Goal: Information Seeking & Learning: Check status

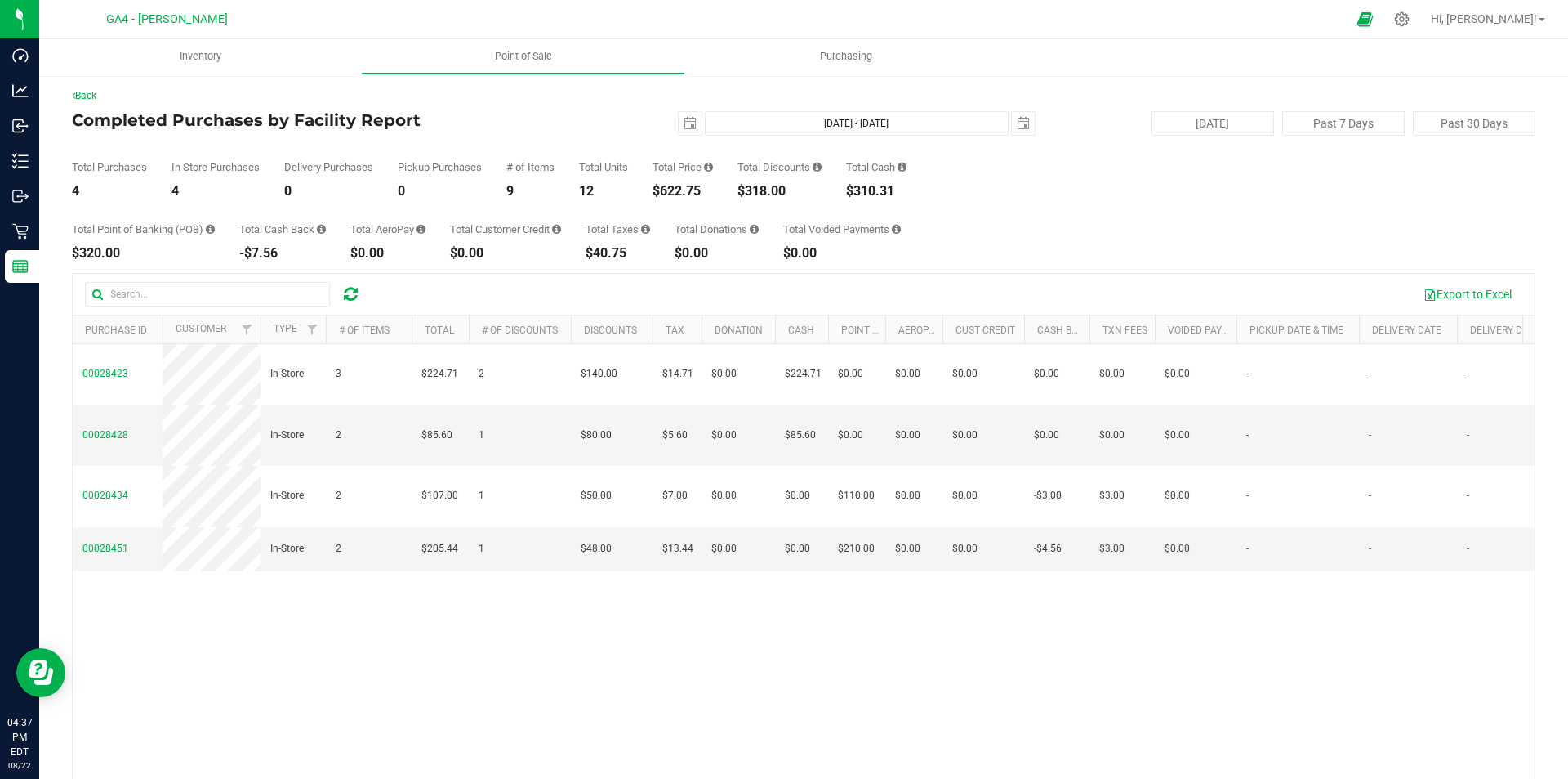
click at [356, 300] on icon at bounding box center [350, 293] width 14 height 16
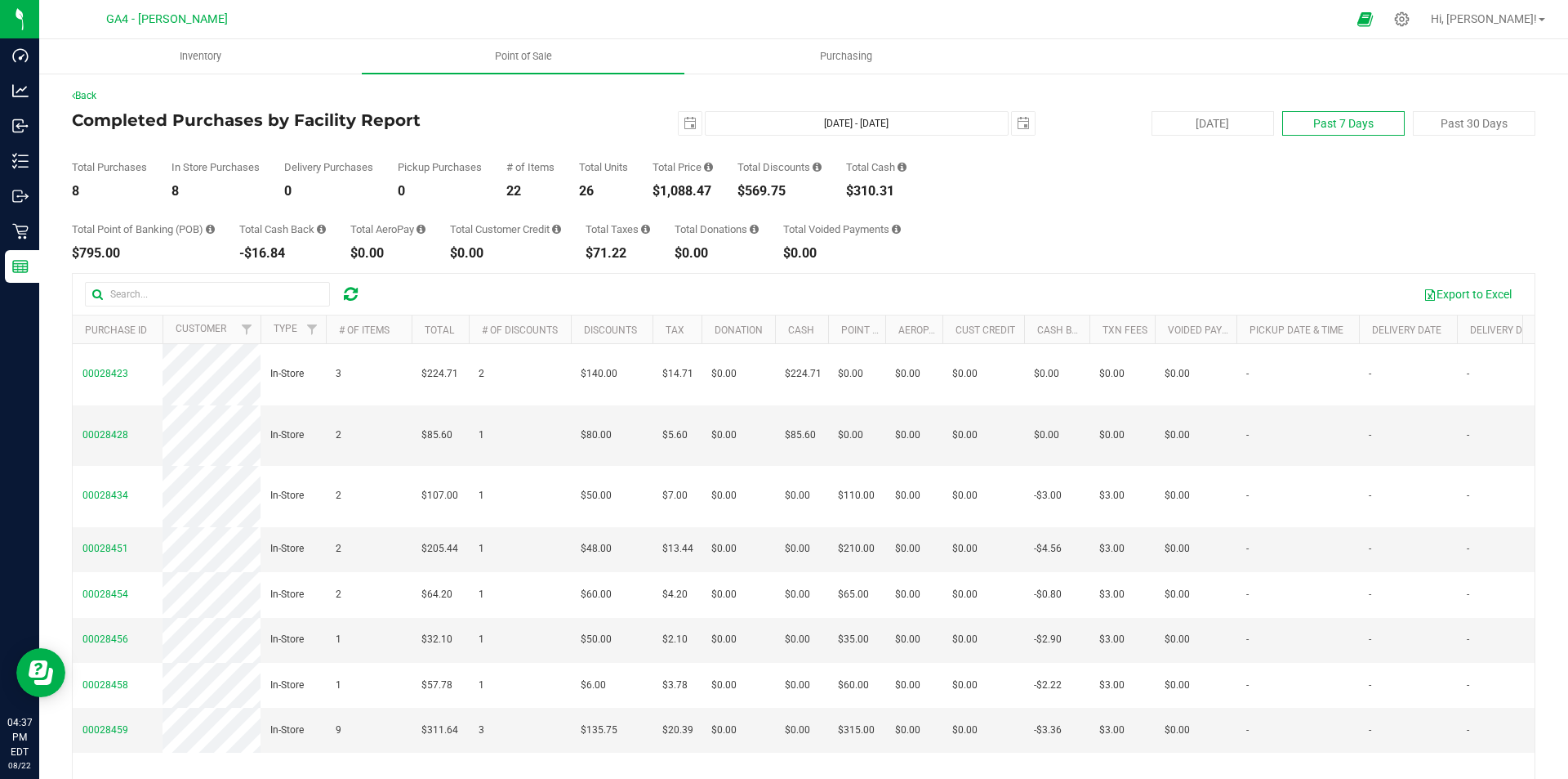
click at [1364, 125] on button "Past 7 Days" at bounding box center [1343, 123] width 122 height 25
type input "[DATE]"
type input "[DATE] - [DATE]"
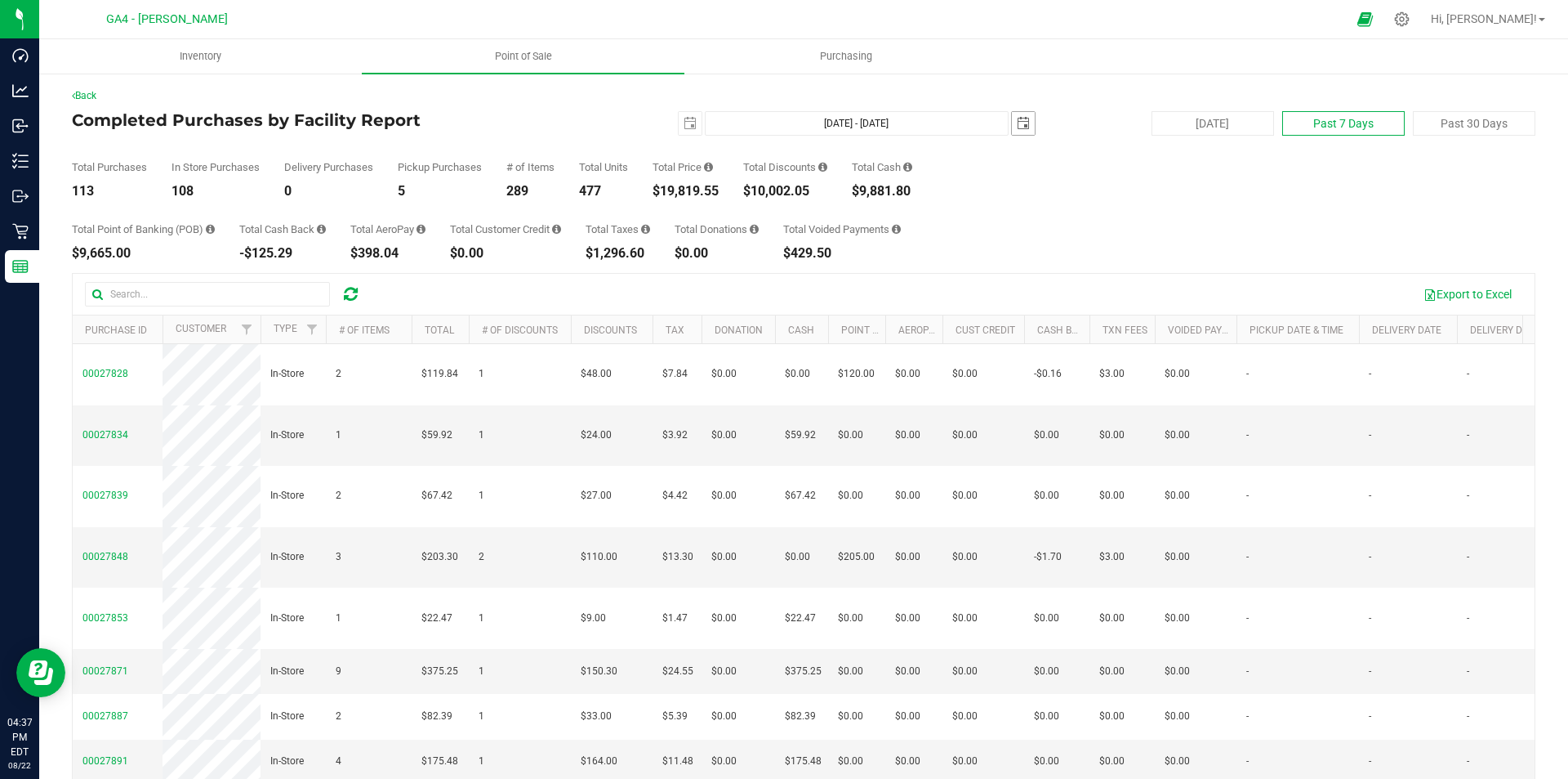
click at [1017, 123] on span "select" at bounding box center [1024, 123] width 13 height 13
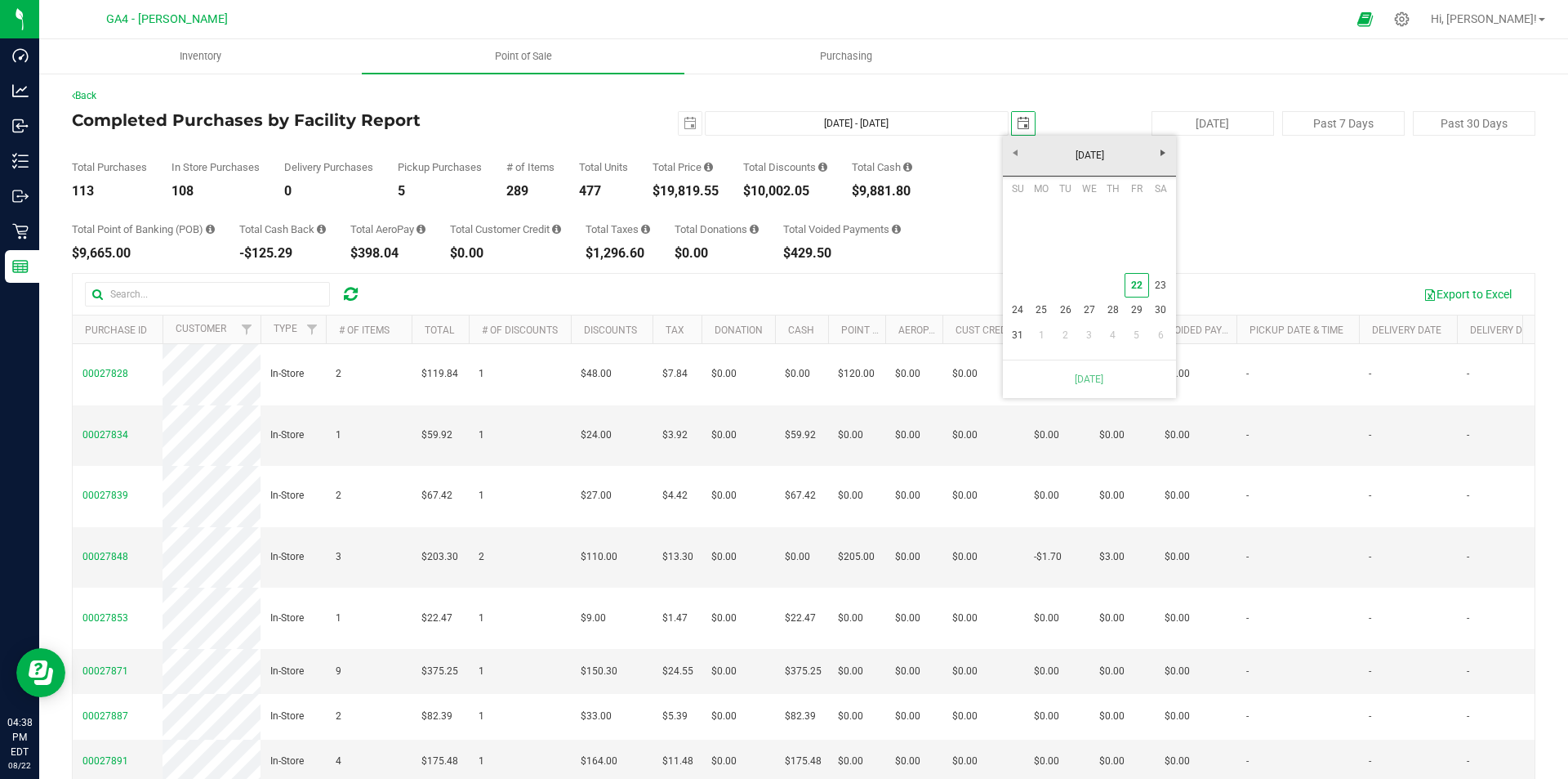
click at [1039, 285] on td at bounding box center [1041, 285] width 24 height 26
click at [1032, 296] on td at bounding box center [1041, 285] width 24 height 26
click at [1286, 242] on div "Total Point of Banking (POB) $9,665.00 Total Cash Back -$125.29 Total AeroPay $…" at bounding box center [803, 229] width 1464 height 62
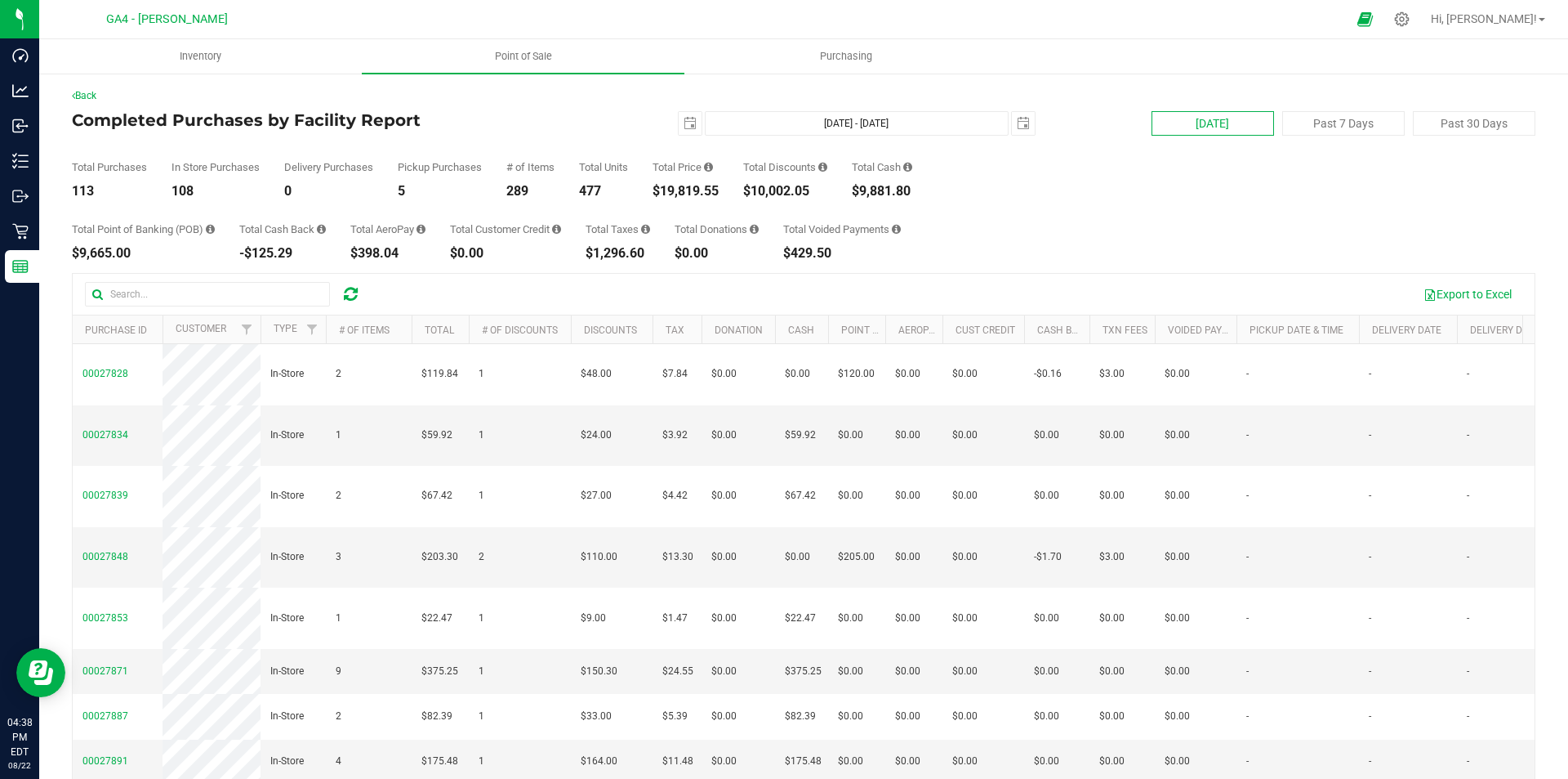
click at [1196, 121] on button "[DATE]" at bounding box center [1212, 123] width 122 height 25
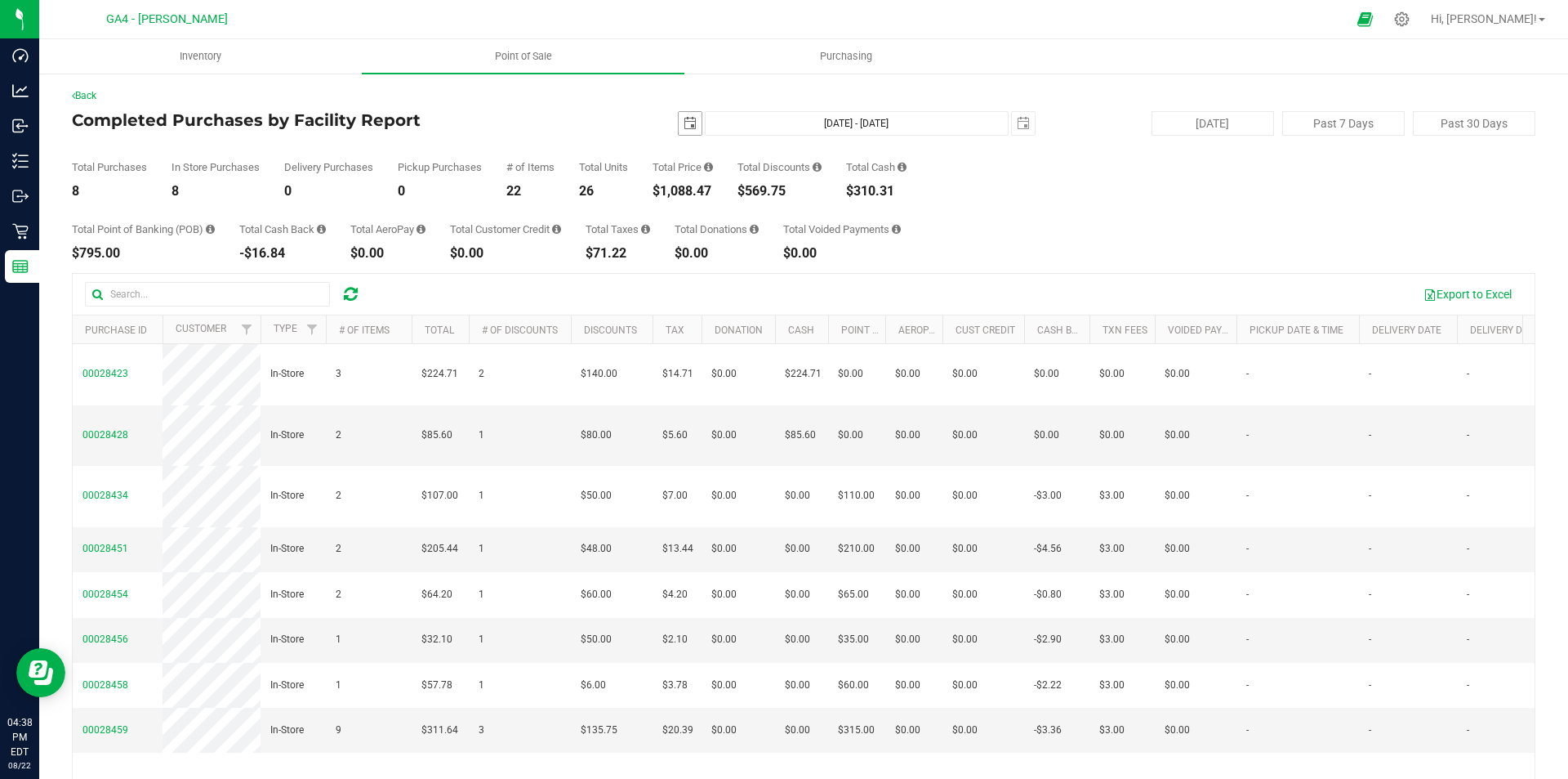
click at [683, 120] on span "select" at bounding box center [690, 123] width 13 height 13
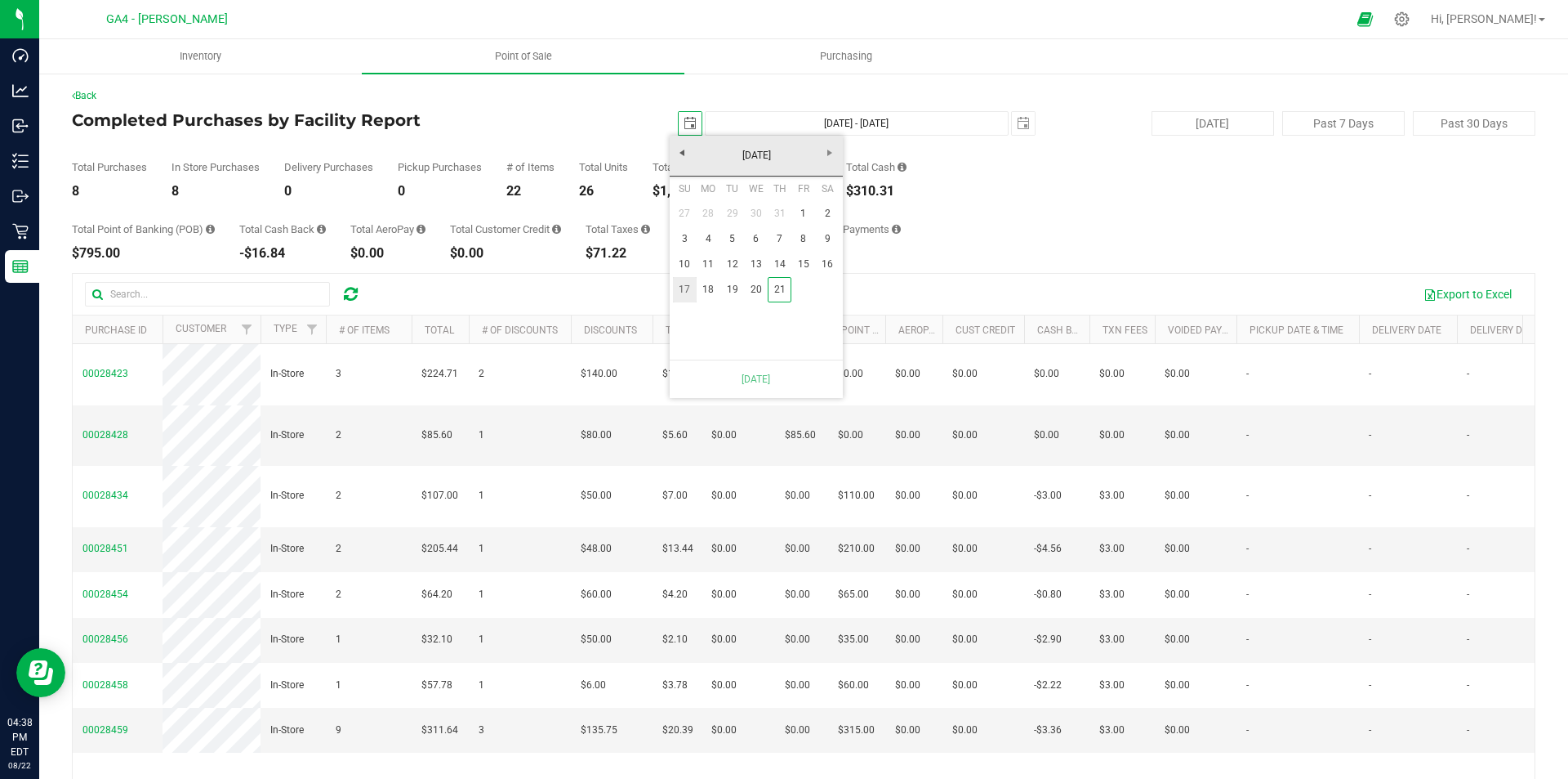
click at [689, 284] on link "17" at bounding box center [684, 290] width 24 height 26
type input "[DATE] - [DATE]"
type input "[DATE]"
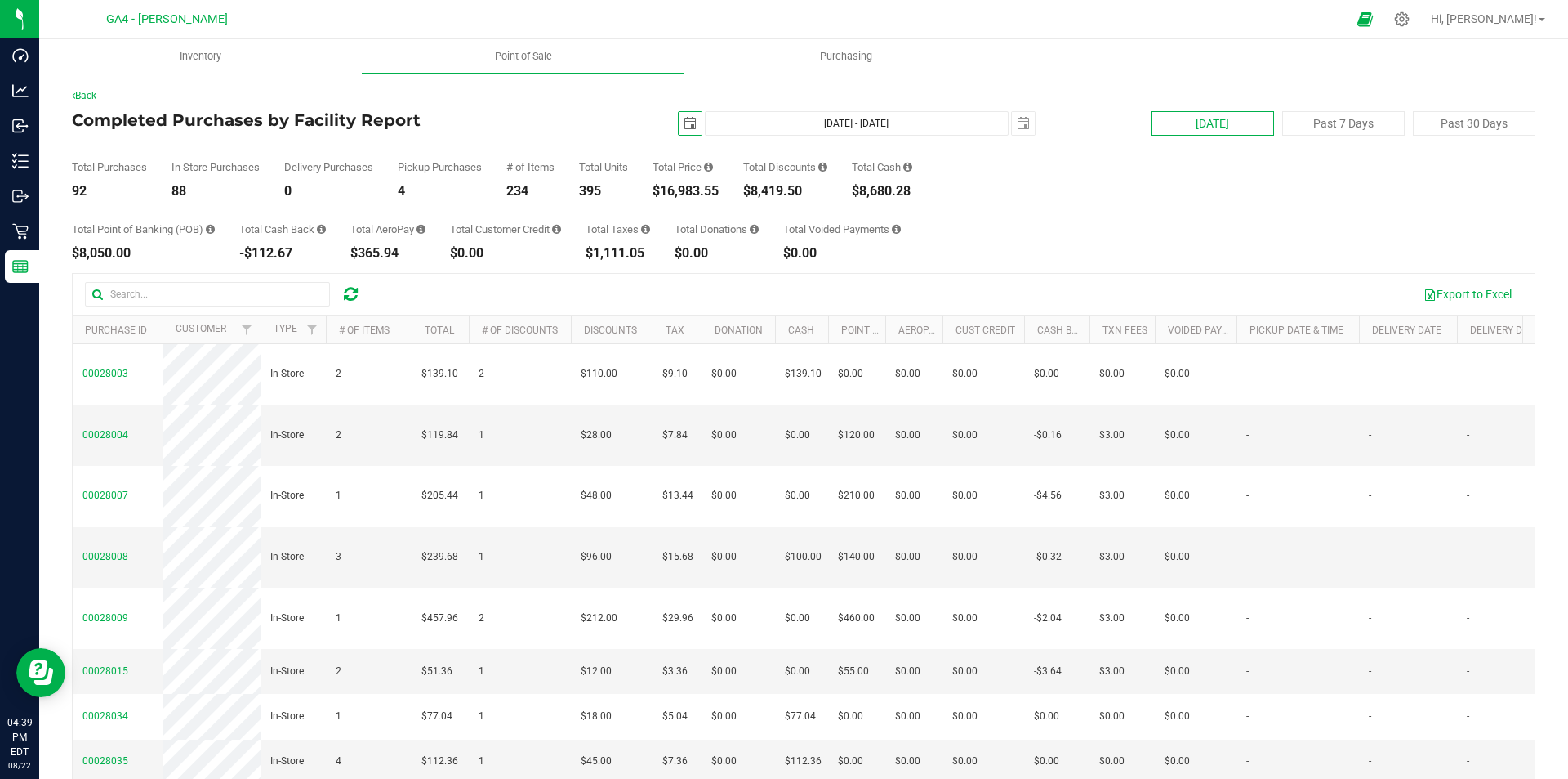
click at [1214, 123] on button "[DATE]" at bounding box center [1212, 123] width 122 height 25
type input "[DATE] - [DATE]"
type input "[DATE]"
